Goal: Obtain resource: Download file/media

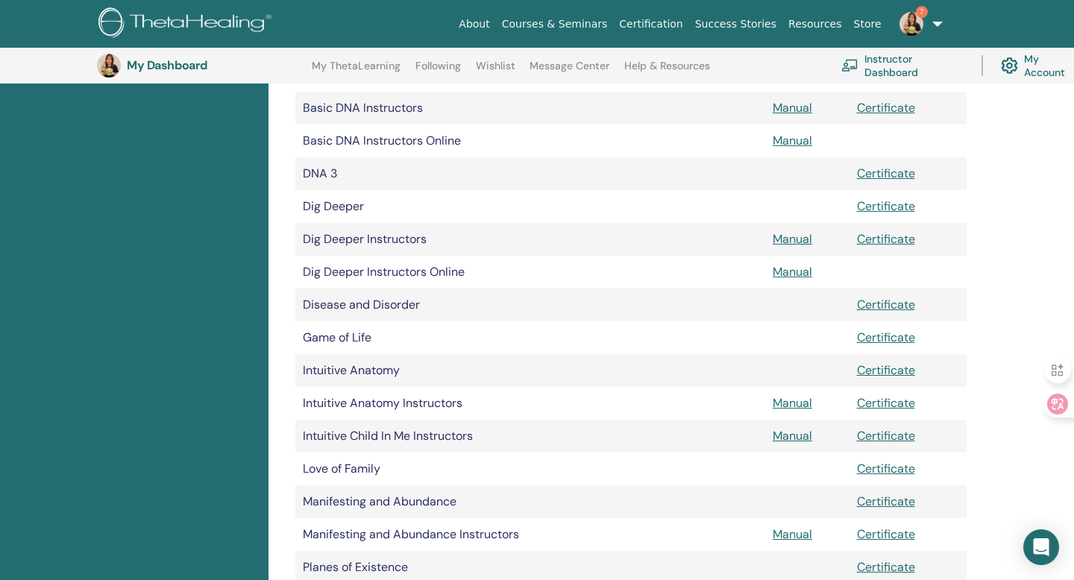
scroll to position [503, 0]
click at [787, 237] on link "Manual" at bounding box center [792, 241] width 40 height 16
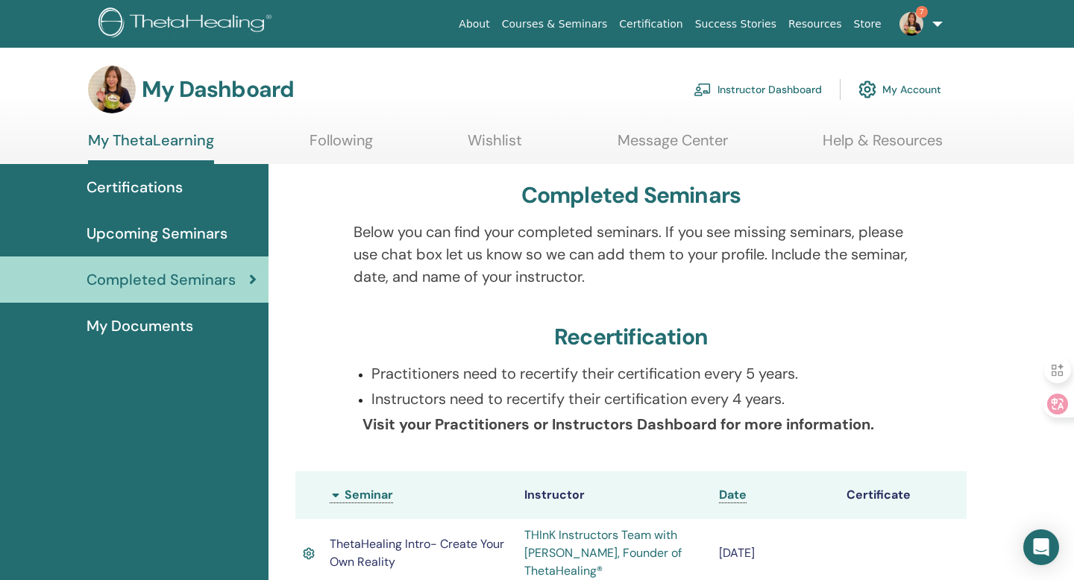
click at [167, 336] on span "My Documents" at bounding box center [139, 326] width 107 height 22
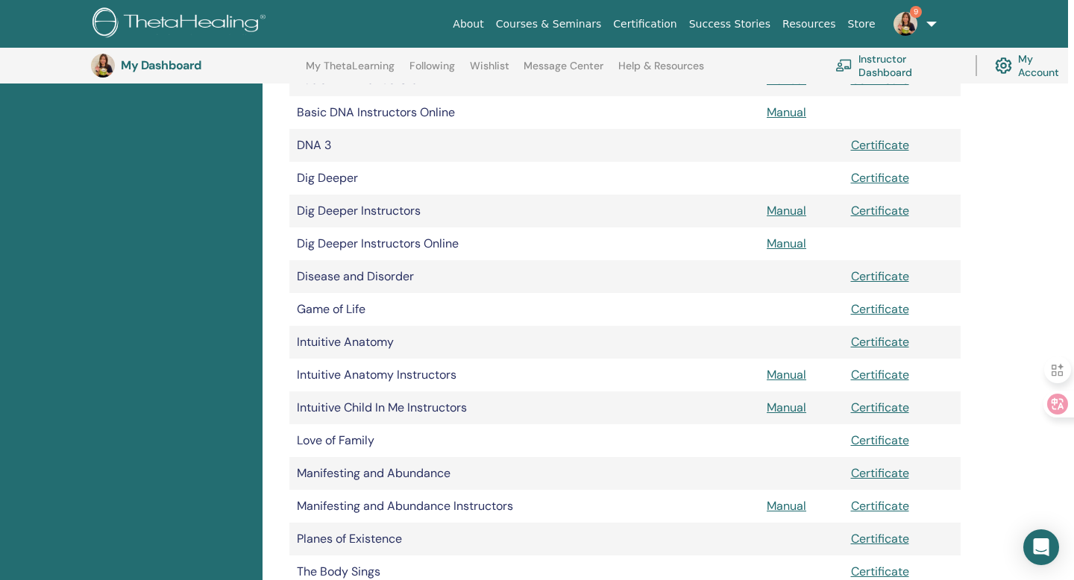
scroll to position [540, 6]
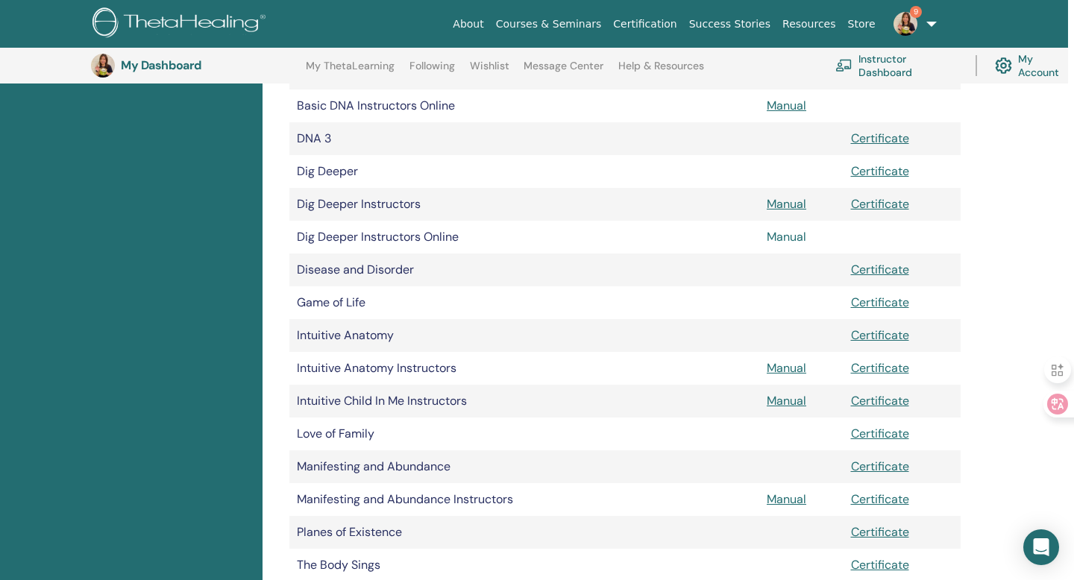
click at [769, 240] on link "Manual" at bounding box center [787, 237] width 40 height 16
